Goal: Ask a question

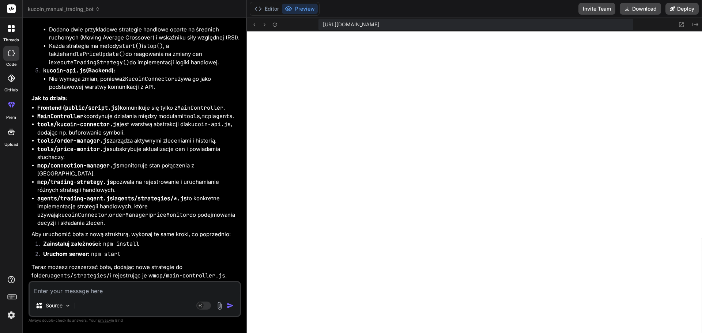
scroll to position [361, 0]
click at [11, 28] on icon at bounding box center [11, 28] width 7 height 7
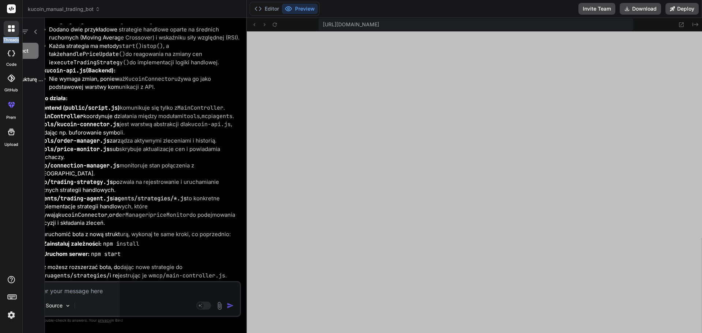
click at [11, 27] on icon at bounding box center [11, 28] width 7 height 7
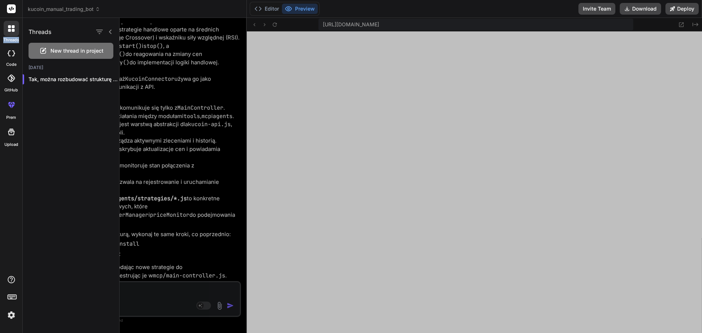
click at [81, 50] on span "New thread in project" at bounding box center [76, 50] width 53 height 7
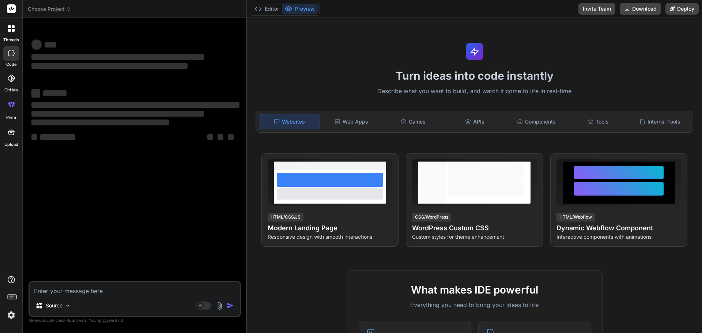
scroll to position [424, 0]
type textarea "x"
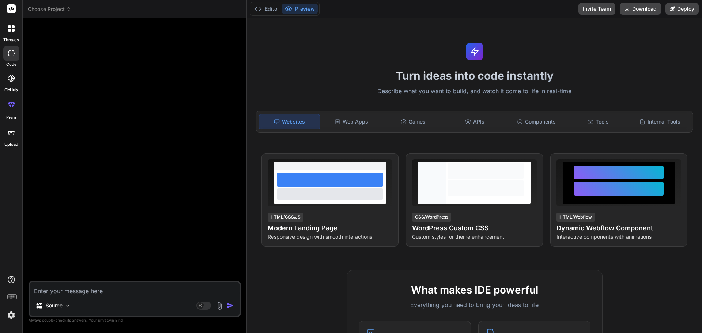
click at [65, 293] on textarea at bounding box center [135, 288] width 210 height 13
type textarea "j"
type textarea "x"
type textarea "ja"
type textarea "x"
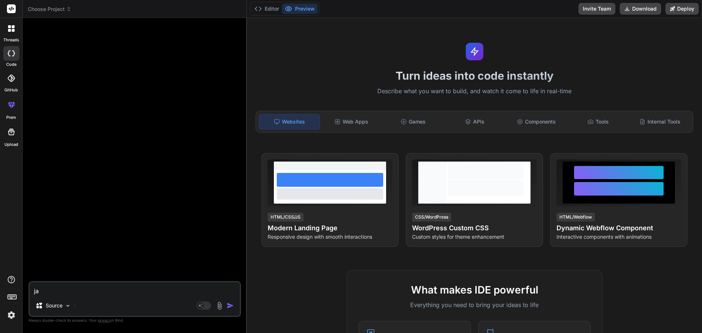
type textarea "jak"
type textarea "x"
type textarea "jak"
type textarea "x"
type textarea "jak z"
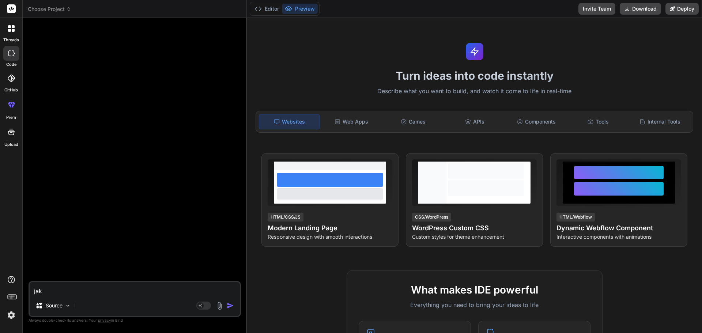
type textarea "x"
type textarea "jak zr"
type textarea "x"
type textarea "jak zro"
type textarea "x"
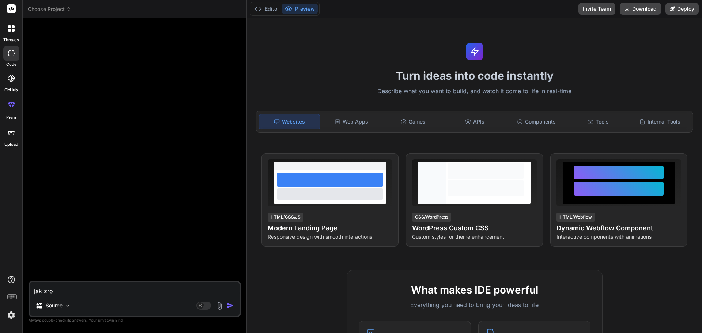
type textarea "jak zrob"
type textarea "x"
type textarea "jak zrobi"
type textarea "x"
type textarea "jak zrobic"
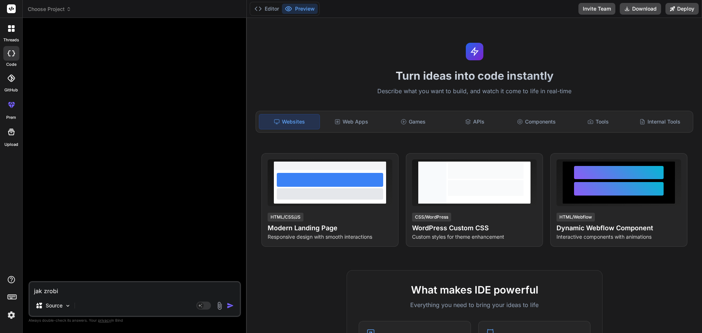
type textarea "x"
type textarea "jak zrobic"
type textarea "x"
type textarea "jak zrobic s"
type textarea "x"
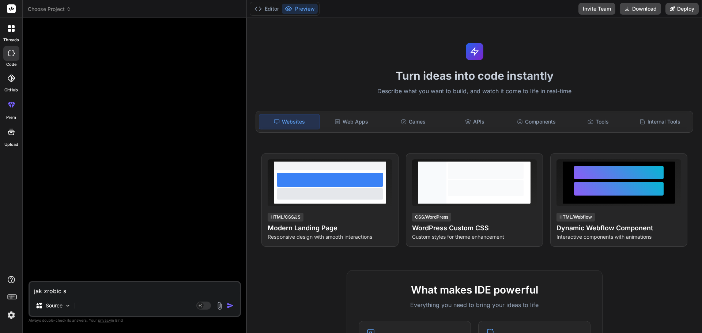
type textarea "jak zrobic se"
type textarea "x"
type textarea "jak zrobic ser"
type textarea "x"
type textarea "jak zrobic serw"
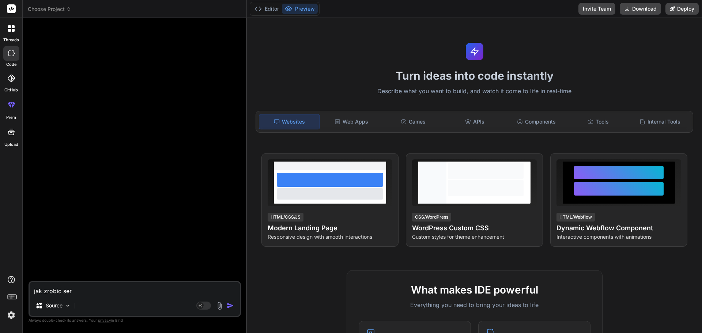
type textarea "x"
type textarea "jak zrobic serwe"
type textarea "x"
type textarea "jak zrobic serwer"
type textarea "x"
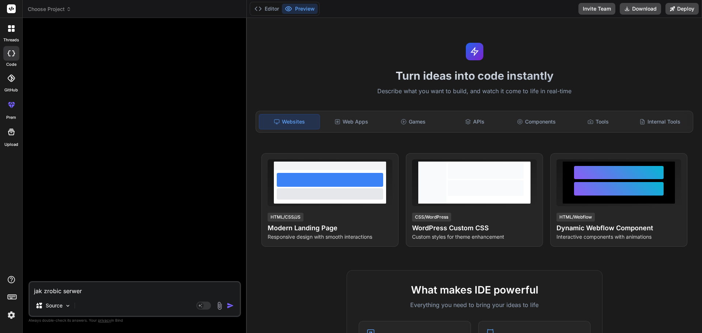
type textarea "jak zrobic serwer"
type textarea "x"
type textarea "jak zrobic serwer p"
type textarea "x"
type textarea "jak zrobic serwer po"
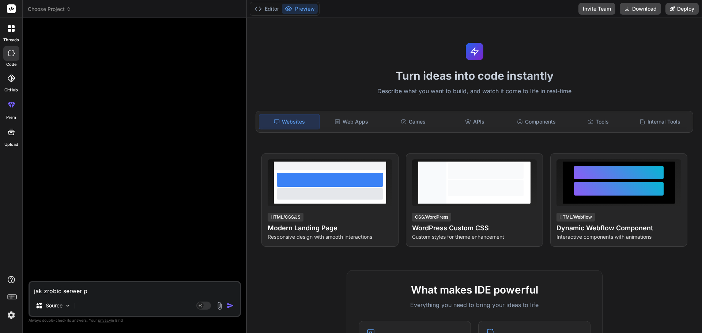
type textarea "x"
type textarea "jak zrobic serwer pod"
type textarea "x"
type textarea "jak zrobic serwer podo"
type textarea "x"
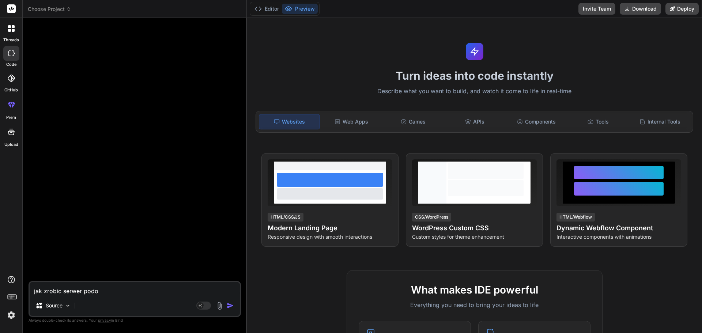
type textarea "jak zrobic serwer podob"
type textarea "x"
type textarea "jak zrobic serwer podobn"
type textarea "x"
type textarea "jak zrobic serwer podobny"
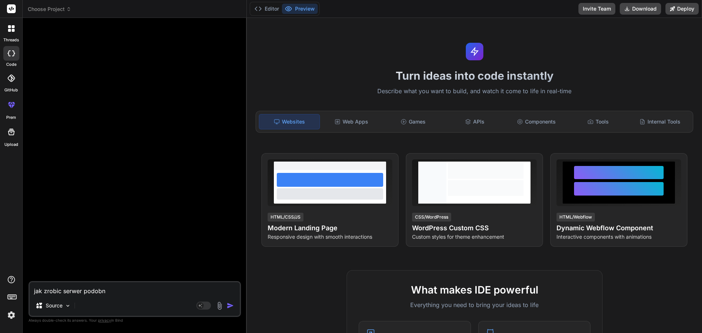
type textarea "x"
type textarea "jak zrobic serwer podobny"
type textarea "x"
type textarea "jak zrobic serwer podobny c"
type textarea "x"
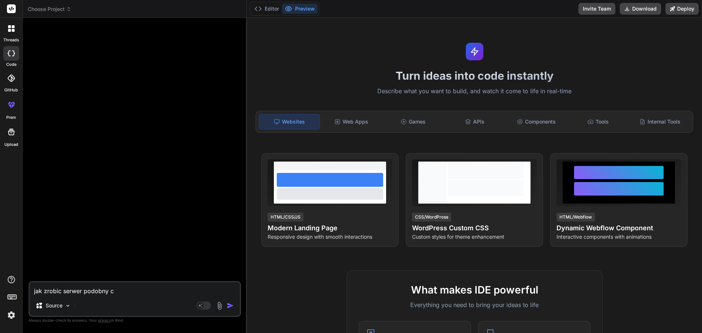
type textarea "jak zrobic serwer podobny cl"
type textarea "x"
type textarea "jak zrobic serwer podobny cla"
type textarea "x"
type textarea "jak zrobic serwer podobny clau"
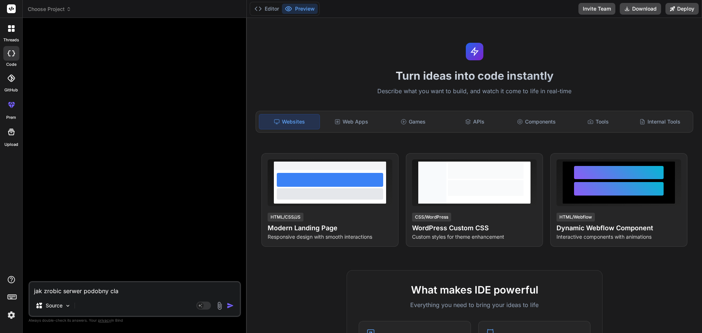
type textarea "x"
type textarea "jak zrobic serwer podobny claud"
type textarea "x"
type textarea "jak zrobic serwer podobny [PERSON_NAME]"
type textarea "x"
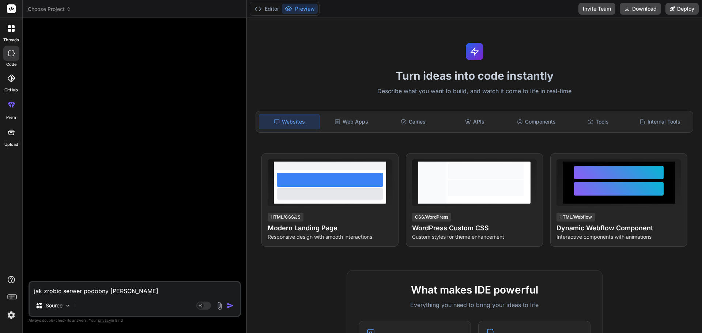
type textarea "jak zrobic serwer podobny [PERSON_NAME]"
type textarea "x"
type textarea "jak zrobic serwer podobny [PERSON_NAME]"
type textarea "x"
type textarea "jak zrobic serwer podobny [PERSON_NAME]"
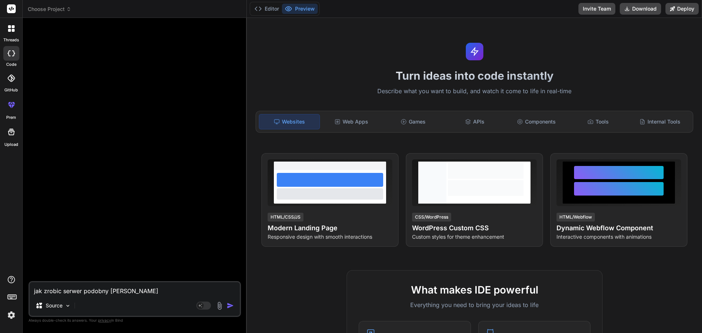
type textarea "x"
type textarea "jak zrobic serwer podobny [PERSON_NAME]"
type textarea "x"
type textarea "jak zrobic serwer podobny [PERSON_NAME] na l"
type textarea "x"
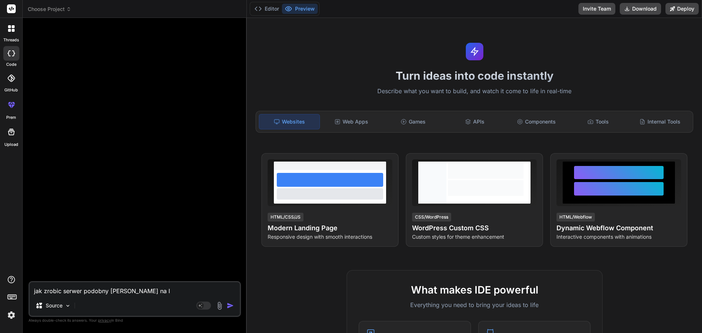
type textarea "jak zrobic serwer podobny [PERSON_NAME] na lo"
type textarea "x"
type textarea "jak zrobic serwer podobny [PERSON_NAME] na loc"
type textarea "x"
type textarea "jak zrobic serwer podobny [PERSON_NAME] na loca"
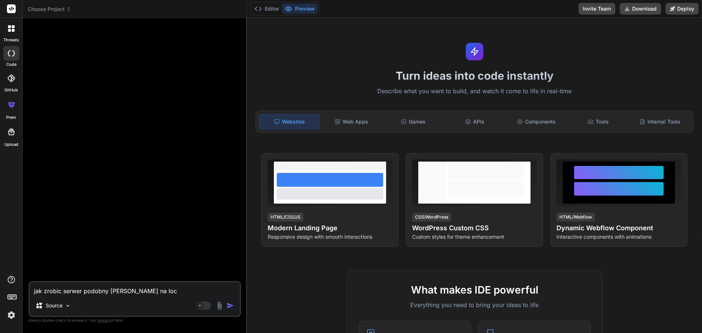
type textarea "x"
type textarea "jak zrobic serwer podobny [PERSON_NAME] na local"
type textarea "x"
type textarea "jak zrobic serwer podobny [PERSON_NAME] na localc"
type textarea "x"
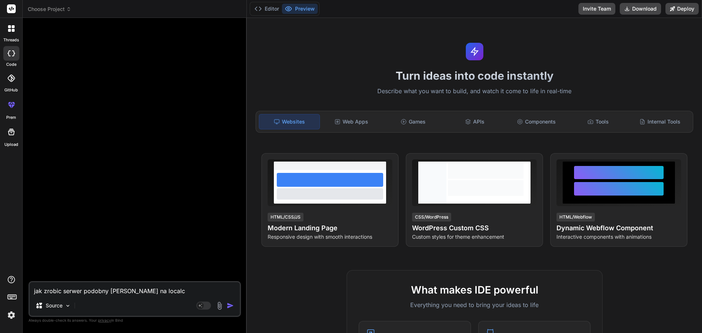
type textarea "jak zrobic serwer podobny [PERSON_NAME] na localch"
type textarea "x"
type textarea "jak zrobic serwer podobny [PERSON_NAME] na localc"
type textarea "x"
type textarea "jak zrobic serwer podobny [PERSON_NAME] na local"
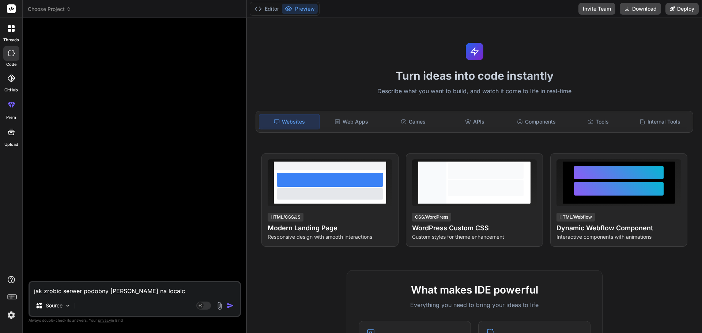
type textarea "x"
type textarea "jak zrobic serwer podobny [PERSON_NAME] na localh"
type textarea "x"
type textarea "jak zrobic serwer podobny [PERSON_NAME] na localho"
type textarea "x"
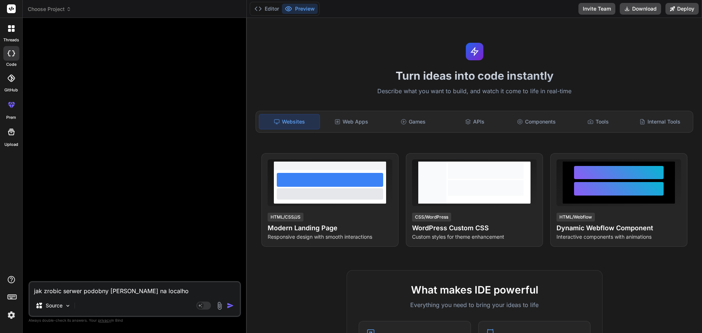
type textarea "jak zrobic serwer podobny [PERSON_NAME] na localhos"
type textarea "x"
type textarea "jak zrobic serwer podobny [PERSON_NAME] na localhost"
type textarea "x"
type textarea "jak zrobic serwer podobny [PERSON_NAME] na localhost,"
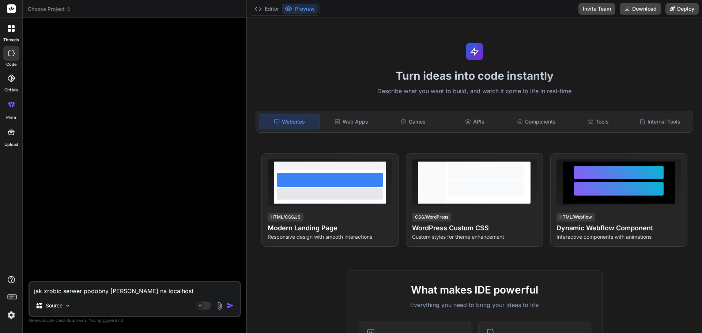
type textarea "x"
type textarea "jak zrobic serwer podobny [PERSON_NAME] na localhost,m"
type textarea "x"
type textarea "jak zrobic serwer podobny [PERSON_NAME] na localhost,mo"
type textarea "x"
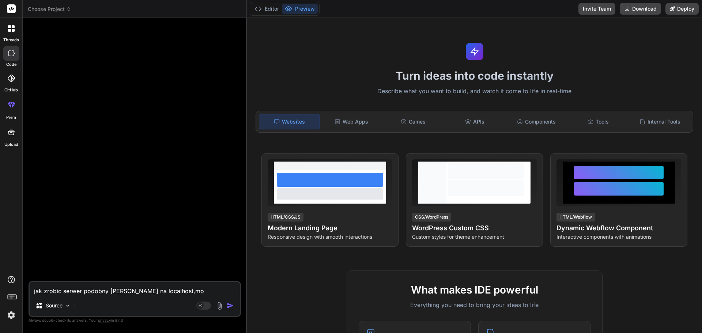
type textarea "jak zrobic serwer podobny [PERSON_NAME] na localhost,mor"
type textarea "x"
type textarea "jak zrobic serwer podobny [PERSON_NAME] na localhost,morz"
type textarea "x"
type textarea "jak zrobic serwer podobny [PERSON_NAME] na localhost,morzl"
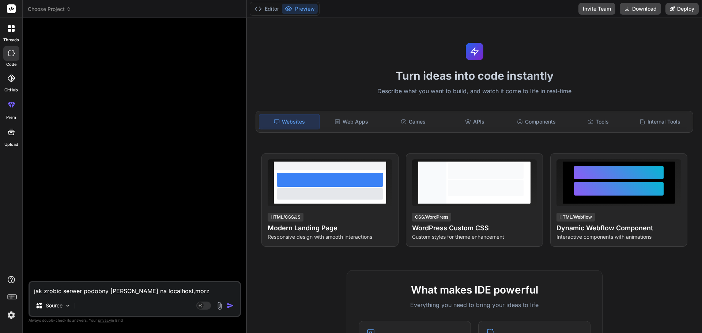
type textarea "x"
type textarea "jak zrobic serwer podobny [PERSON_NAME] na localhost,[GEOGRAPHIC_DATA]"
type textarea "x"
type textarea "jak zrobic serwer podobny [PERSON_NAME] na localhost,morzliw"
type textarea "x"
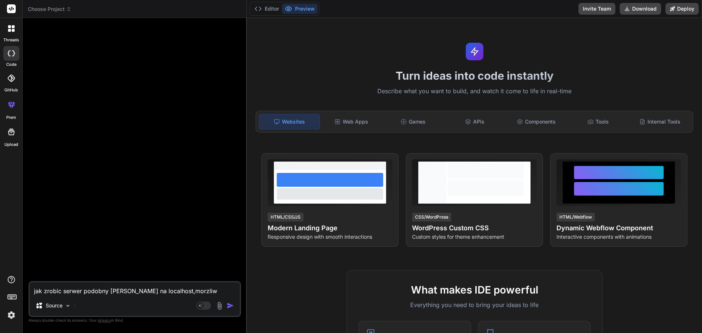
type textarea "jak zrobic serwer podobny [PERSON_NAME] na localhost,morzliwo"
type textarea "x"
type textarea "jak zrobic serwer podobny [PERSON_NAME] na localhost,morzliwos"
type textarea "x"
type textarea "jak zrobic serwer podobny [PERSON_NAME] na localhost,morzliwosc"
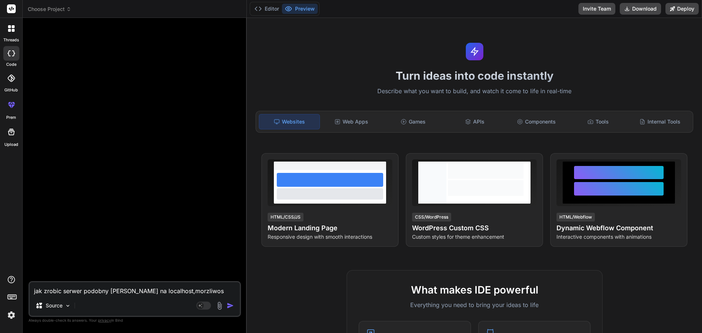
type textarea "x"
type textarea "jak zrobic serwer podobny [PERSON_NAME] na localhost,morzliwosc"
type textarea "x"
type textarea "jak zrobic serwer podobny [PERSON_NAME] na localhost,morzliwosc i"
type textarea "x"
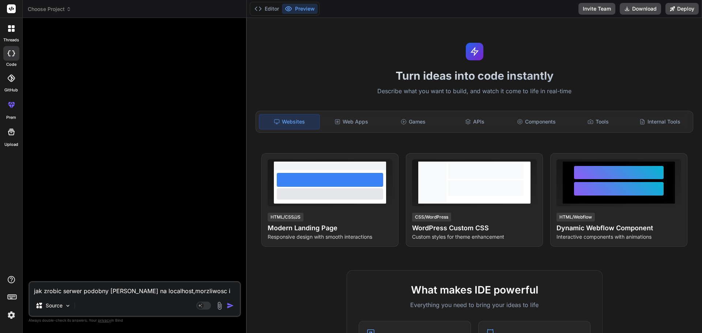
type textarea "jak zrobic serwer podobny [PERSON_NAME] na localhost,morzliwosc in"
type textarea "x"
type textarea "jak zrobic serwer podobny [PERSON_NAME] na localhost,morzliwosc ins"
type textarea "x"
type textarea "jak zrobic serwer podobny [PERSON_NAME] na localhost,morzliwosc inst"
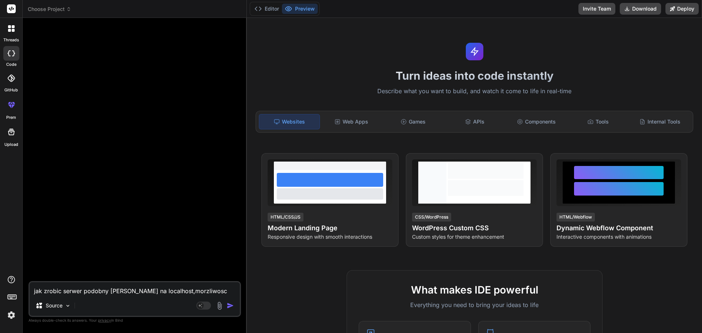
type textarea "x"
type textarea "jak zrobic serwer podobny [PERSON_NAME] na localhost,morzliwosc insta"
type textarea "x"
type textarea "jak zrobic serwer podobny [PERSON_NAME] na localhost,morzliwosc instal"
type textarea "x"
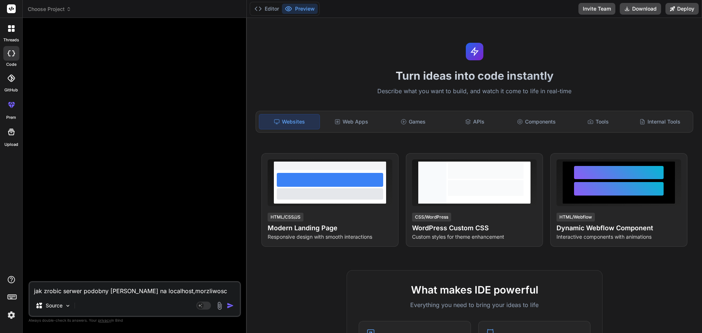
type textarea "jak zrobic serwer podobny [PERSON_NAME] na localhost,morzliwosc instalo"
type textarea "x"
type textarea "jak zrobic serwer podobny [PERSON_NAME] na localhost,morzliwosc instalow"
type textarea "x"
type textarea "jak zrobic serwer podobny [PERSON_NAME] na localhost,morzliwosc instalowa"
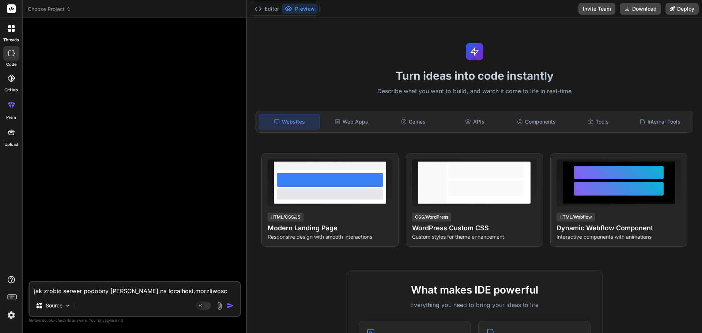
type textarea "x"
type textarea "jak zrobic serwer podobny [PERSON_NAME] na localhost,morzliwosc instalowan"
type textarea "x"
type textarea "jak zrobic serwer podobny [PERSON_NAME] na localhost,morzliwosc instalowani"
type textarea "x"
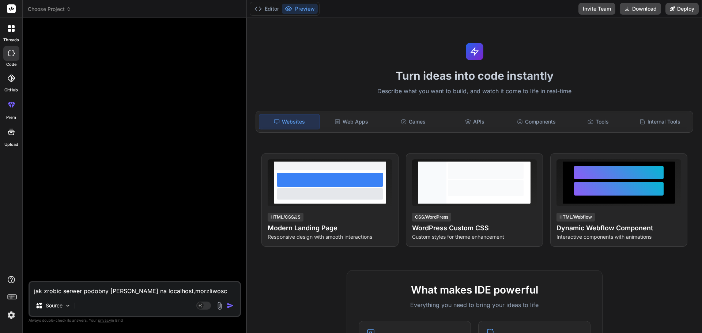
type textarea "jak zrobic serwer podobny [PERSON_NAME] na localhost,morzliwosc instalowania"
type textarea "x"
type textarea "jak zrobic serwer podobny [PERSON_NAME] na localhost,morzliwosc instalowania"
type textarea "x"
type textarea "jak zrobic serwer podobny [PERSON_NAME] na localhost,morzliwosc instalowania m"
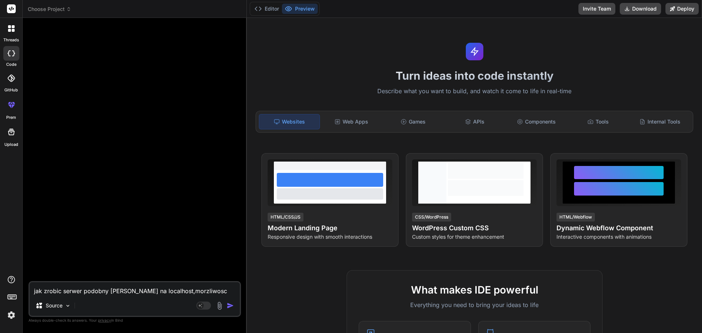
type textarea "x"
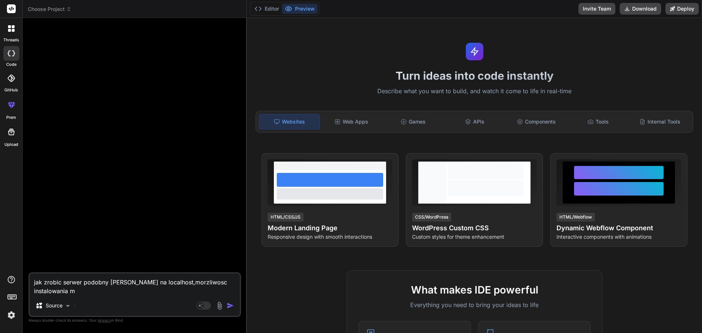
type textarea "jak zrobic serwer podobny [PERSON_NAME] na localhost,morzliwosc instalowania mc"
type textarea "x"
type textarea "jak zrobic serwer podobny [PERSON_NAME] na localhost,morzliwosc instalowania mcp"
type textarea "x"
type textarea "jak zrobic serwer podobny [PERSON_NAME] na localhost,morzliwosc instalowania mcp"
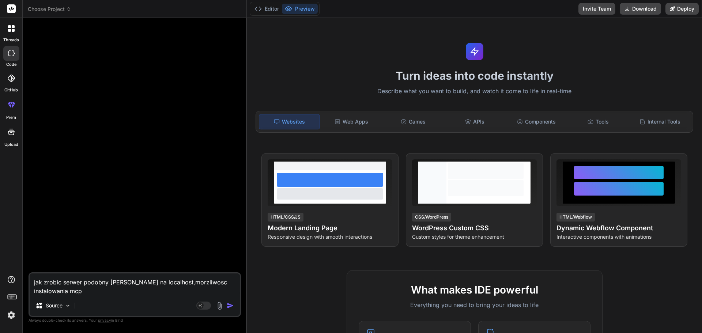
type textarea "x"
type textarea "jak zrobic serwer podobny [PERSON_NAME] na localhost,morzliwosc instalowania mc…"
type textarea "x"
type textarea "jak zrobic serwer podobny [PERSON_NAME] na localhost,morzliwosc instalowania mc…"
type textarea "x"
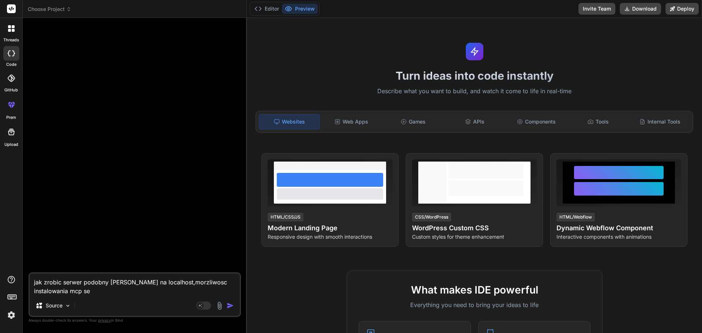
type textarea "jak zrobic serwer podobny [PERSON_NAME] na localhost,morzliwosc instalowania mc…"
type textarea "x"
type textarea "jak zrobic serwer podobny [PERSON_NAME] na localhost,morzliwosc instalowania mc…"
type textarea "x"
type textarea "jak zrobic serwer podobny [PERSON_NAME] na localhost,morzliwosc instalowania mc…"
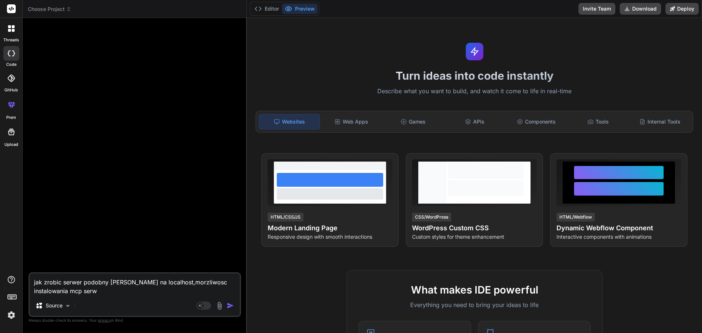
type textarea "x"
type textarea "jak zrobic serwer podobny [PERSON_NAME] na localhost,morzliwosc instalowania mc…"
type textarea "x"
type textarea "jak zrobic serwer podobny [PERSON_NAME] na localhost,morzliwosc instalowania mc…"
type textarea "x"
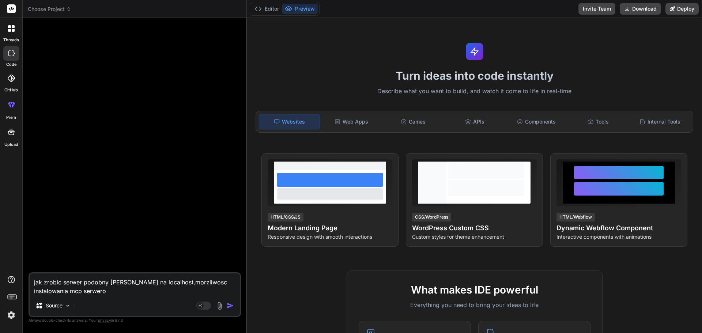
type textarea "jak zrobic serwer podobny [PERSON_NAME] na localhost,morzliwosc instalowania mc…"
type textarea "x"
type textarea "jak zrobic serwer podobny [PERSON_NAME] na localhost,morzliwosc instalowania mc…"
click at [228, 307] on img "button" at bounding box center [230, 305] width 7 height 7
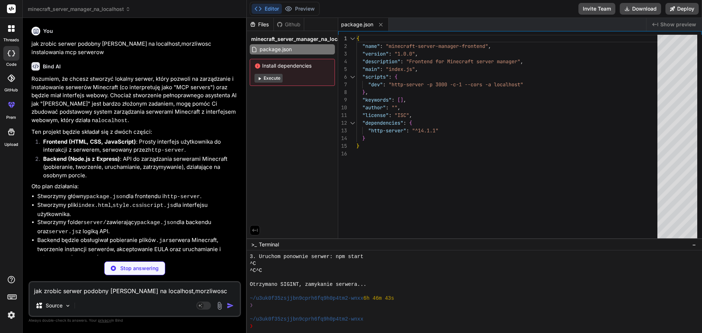
type textarea "x"
type textarea "</ul> </section> </div> <script src="script.js"></script> </body> </html>"
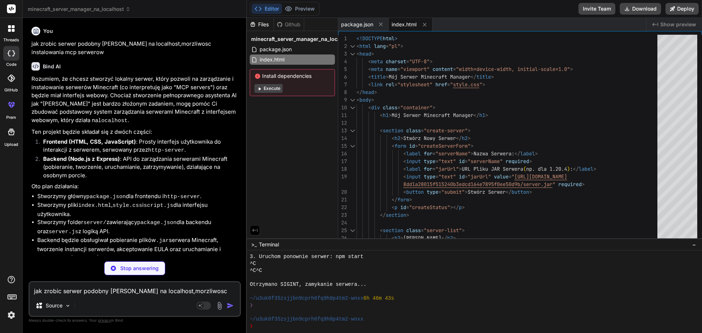
type textarea "x"
type textarea "background-color: rgba(229, 192, 123, 0.2); }"
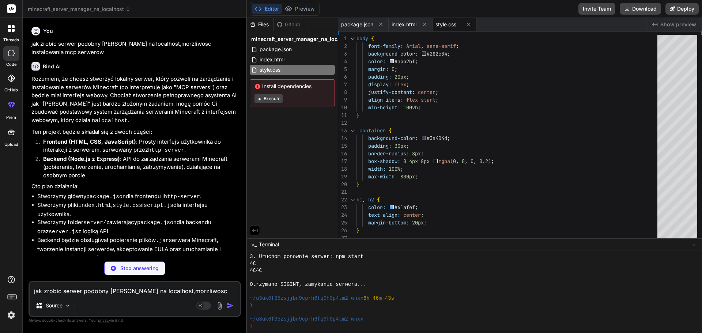
type textarea "x"
type textarea "} }"
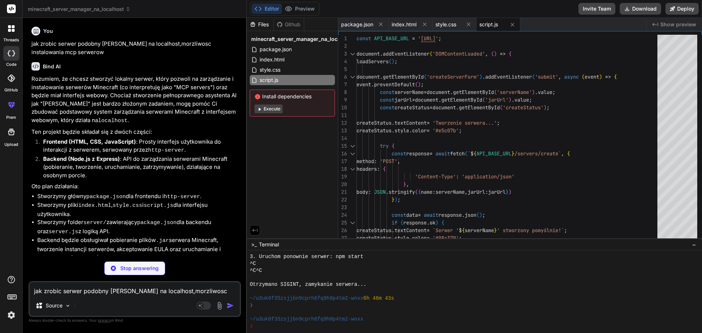
type textarea "x"
type textarea ""license": "ISC", "dependencies": { "express": "^4.18.2", "cors": "^2.8.5", "bo…"
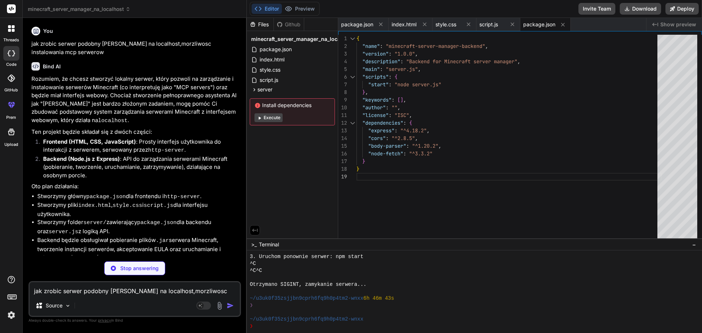
type textarea "x"
type textarea "// Initialize and start the server ensureServersDir().then(() => { app.listen(P…"
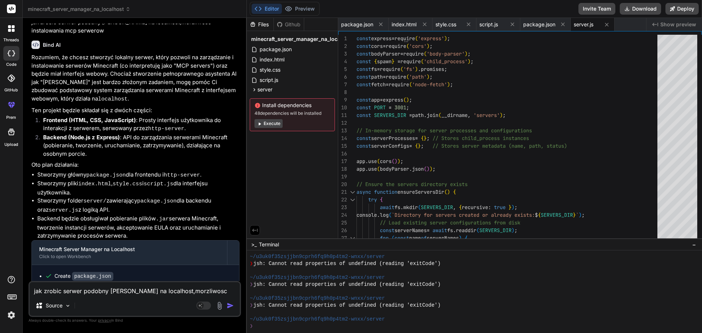
scroll to position [0, 0]
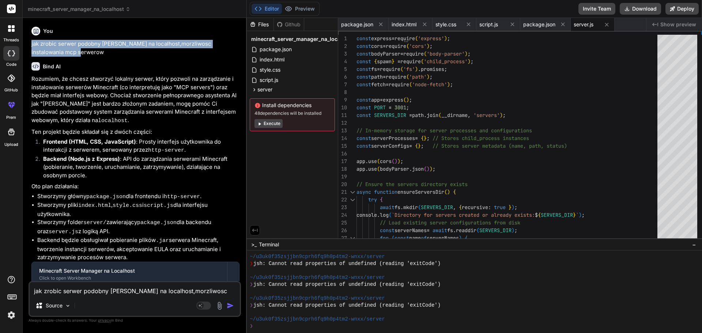
drag, startPoint x: 61, startPoint y: 52, endPoint x: 25, endPoint y: 45, distance: 36.9
click at [25, 45] on div "Bind AI Web Search Created with Pixso. Code Generator You jak zrobic serwer pod…" at bounding box center [135, 175] width 224 height 315
copy p "jak zrobic serwer podobny [PERSON_NAME] na localhost,morzliwosc instalowania mc…"
click at [13, 30] on icon at bounding box center [13, 30] width 3 height 3
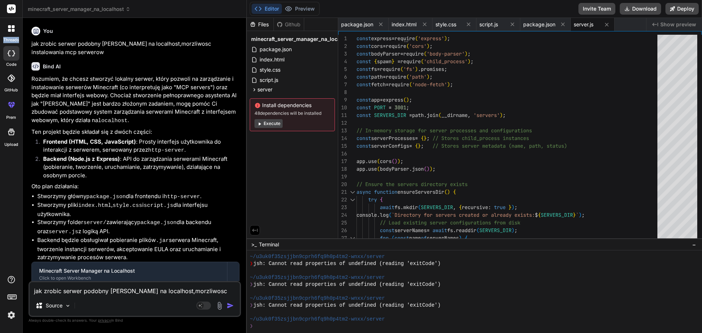
click at [13, 30] on icon at bounding box center [13, 30] width 3 height 3
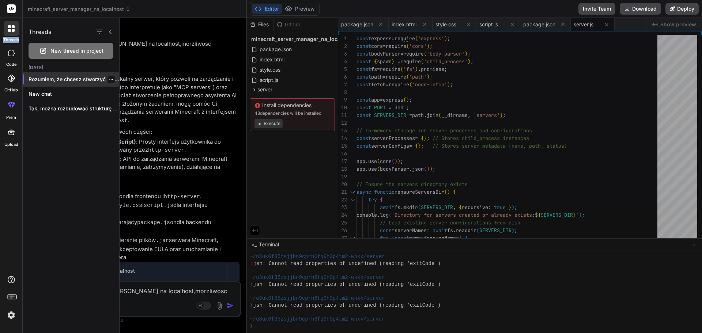
click at [109, 80] on icon "button" at bounding box center [111, 79] width 4 height 4
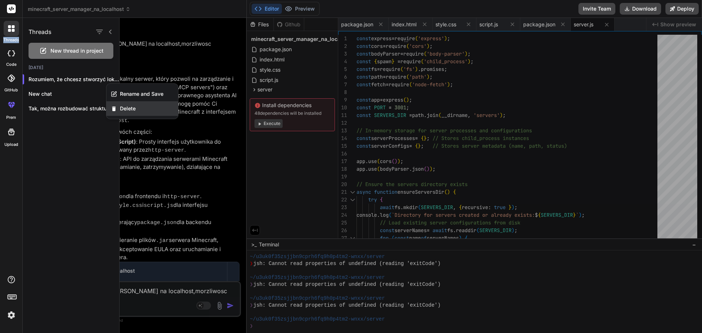
click at [127, 108] on span "Delete" at bounding box center [128, 108] width 16 height 7
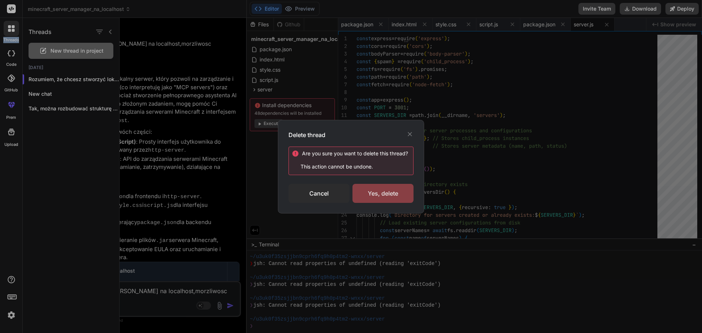
click at [369, 193] on div "Yes, delete" at bounding box center [383, 193] width 61 height 19
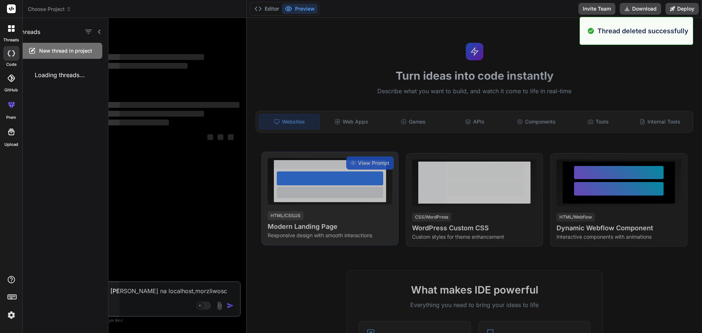
scroll to position [799, 0]
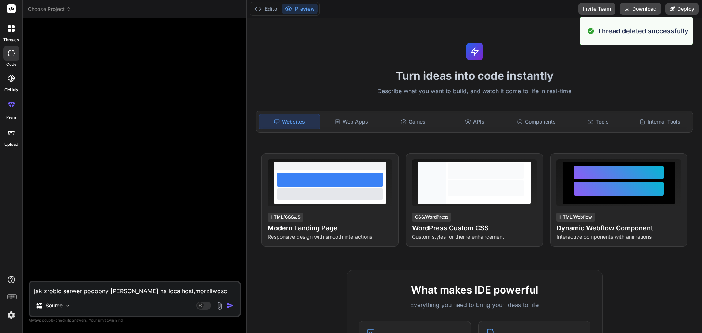
click at [10, 30] on icon at bounding box center [9, 30] width 3 height 3
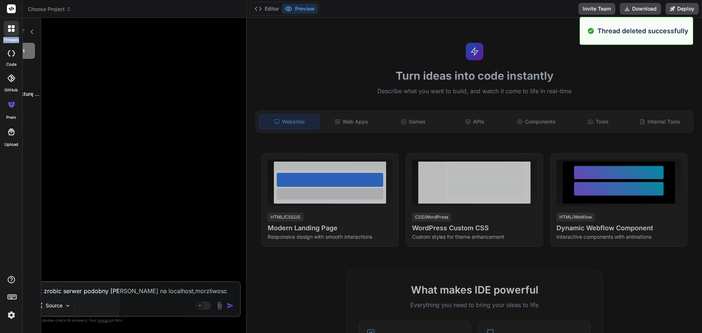
click at [10, 30] on icon at bounding box center [9, 30] width 3 height 3
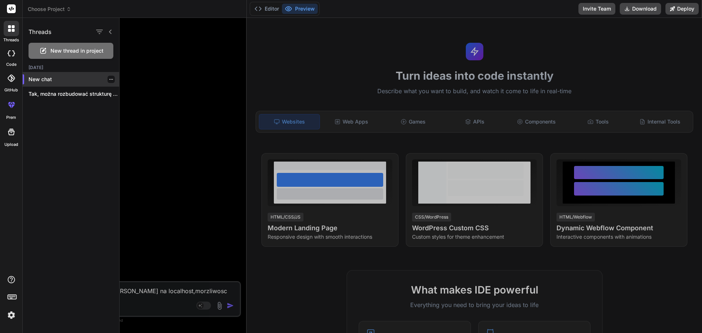
click at [43, 81] on p "New chat" at bounding box center [74, 79] width 91 height 7
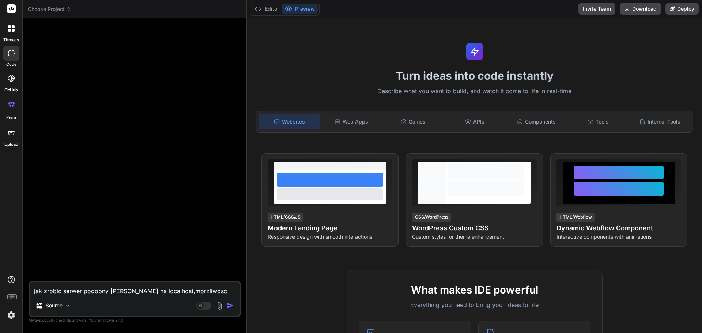
type textarea "x"
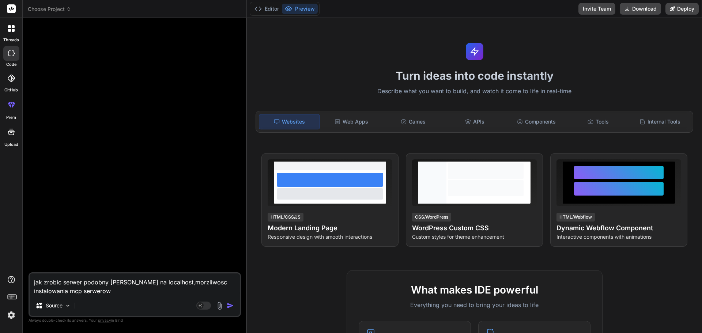
drag, startPoint x: 127, startPoint y: 282, endPoint x: 110, endPoint y: 281, distance: 16.9
click at [110, 281] on textarea "jak zrobic serwer podobny [PERSON_NAME] na localhost,morzliwosc instalowania mc…" at bounding box center [135, 285] width 210 height 22
paste textarea "/[PERSON_NAME]"
type textarea "jak zrobic serwer podobny /[PERSON_NAME] na localhost,morzliwosc instalowania m…"
type textarea "x"
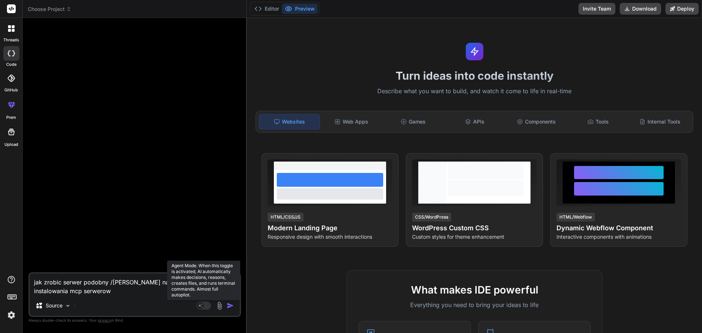
type textarea "jak zrobic serwer podobny /[PERSON_NAME] na localhost,morzliwosc instalowania m…"
click at [208, 307] on rect at bounding box center [203, 306] width 15 height 8
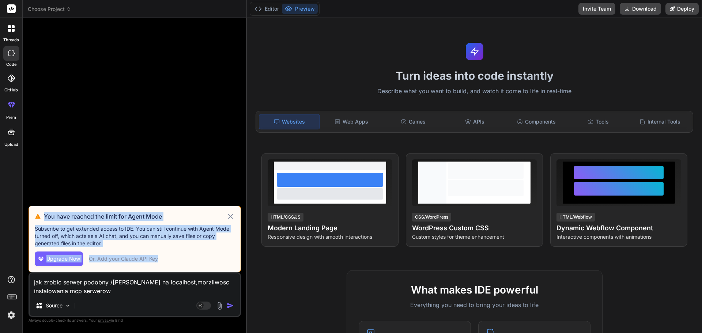
drag, startPoint x: 190, startPoint y: 263, endPoint x: 29, endPoint y: 211, distance: 168.5
click at [29, 211] on div "You have reached the limit for Agent Mode Subscribe to get extended access to I…" at bounding box center [135, 239] width 213 height 67
copy div "You have reached the limit for Agent Mode Subscribe to get extended access to I…"
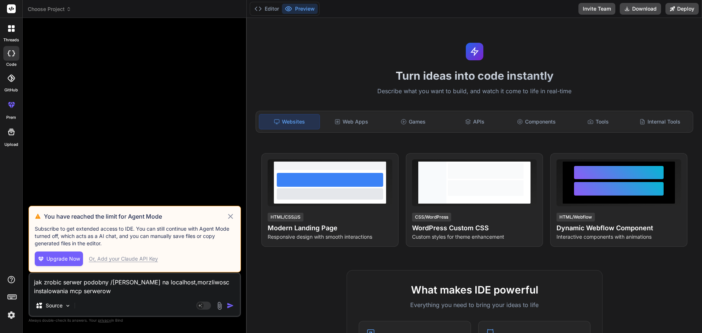
click at [143, 83] on div at bounding box center [135, 115] width 211 height 182
click at [228, 217] on icon at bounding box center [230, 216] width 8 height 9
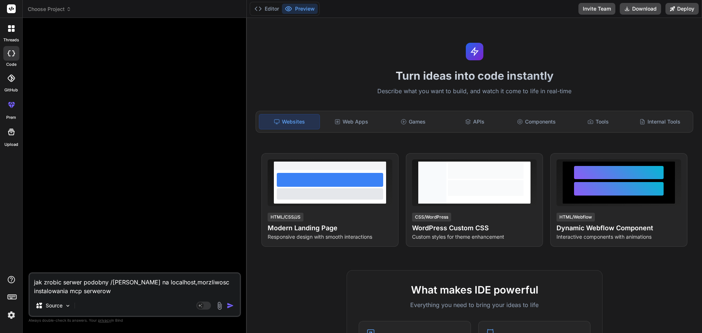
click at [228, 217] on div at bounding box center [135, 148] width 211 height 249
drag, startPoint x: 113, startPoint y: 293, endPoint x: 18, endPoint y: 278, distance: 96.3
click at [18, 278] on div "threads code GitHub prem Upload Choose Project Created with Pixso. Bind AI Web …" at bounding box center [351, 166] width 702 height 333
click at [229, 308] on img "button" at bounding box center [230, 305] width 7 height 7
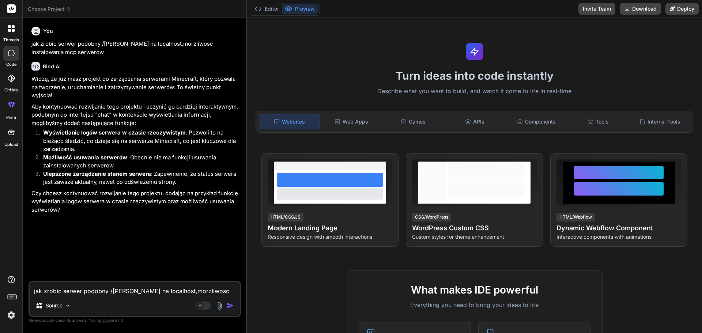
click at [134, 165] on li "Możliwość usuwania serwerów : Obecnie nie ma funkcji usuwania zainstalowanych s…" at bounding box center [138, 162] width 202 height 16
click at [9, 29] on icon at bounding box center [9, 30] width 3 height 3
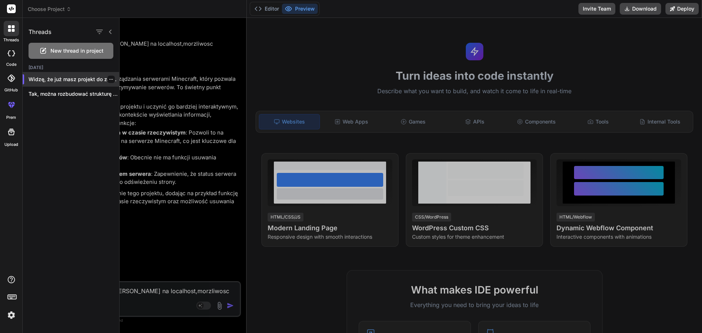
click at [109, 80] on icon "button" at bounding box center [111, 79] width 4 height 4
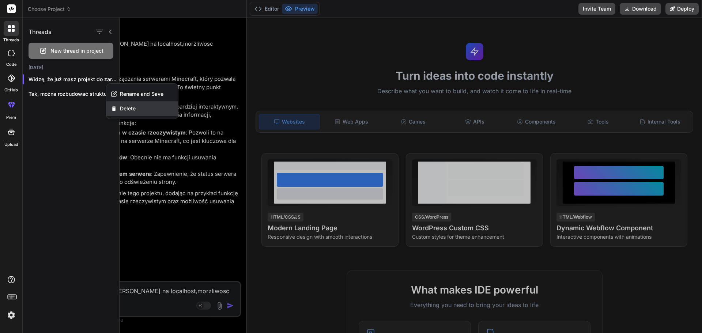
click at [140, 108] on div "Delete" at bounding box center [142, 108] width 72 height 15
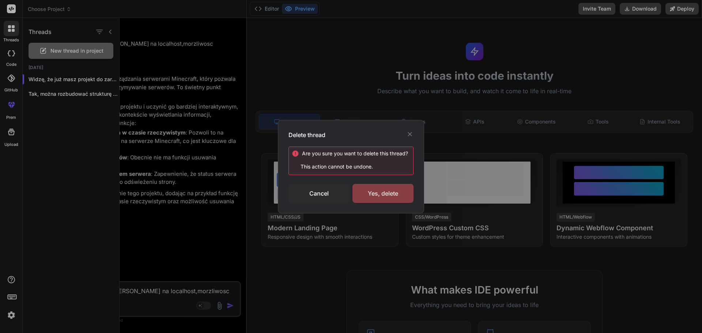
click at [379, 192] on div "Yes, delete" at bounding box center [383, 193] width 61 height 19
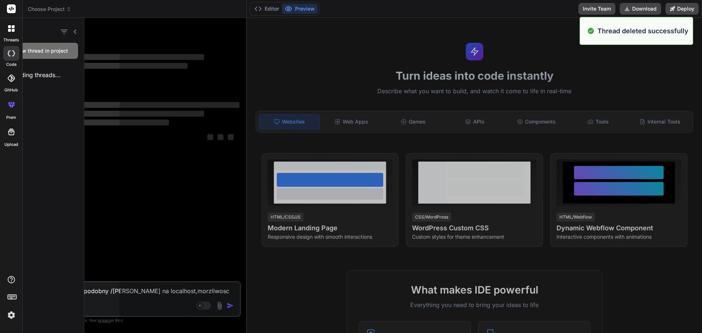
scroll to position [827, 0]
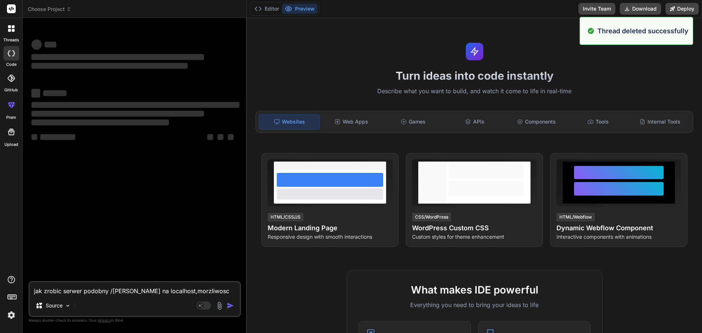
type textarea "x"
